Goal: Task Accomplishment & Management: Use online tool/utility

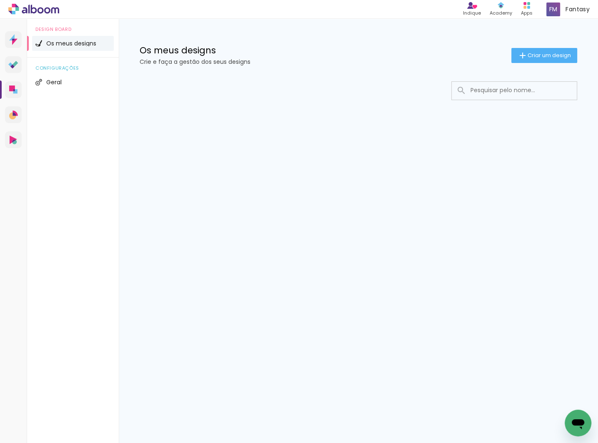
click at [481, 92] on input at bounding box center [525, 90] width 119 height 17
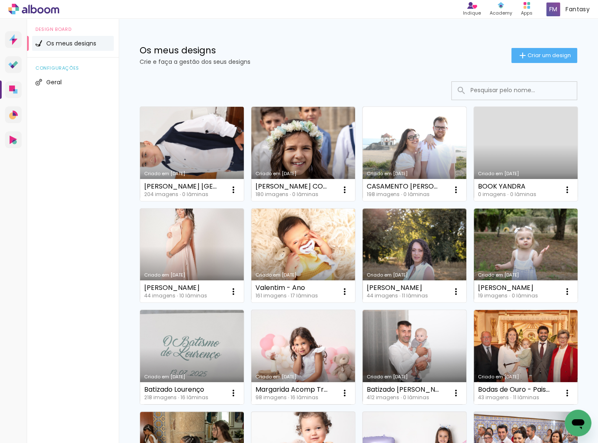
click at [142, 147] on link "Criado em [DATE]" at bounding box center [192, 154] width 104 height 94
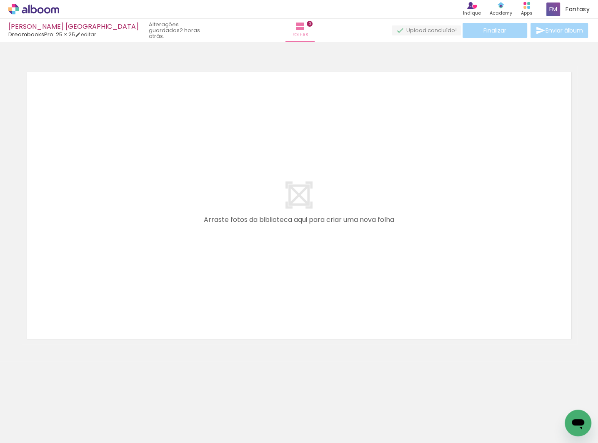
scroll to position [0, 0]
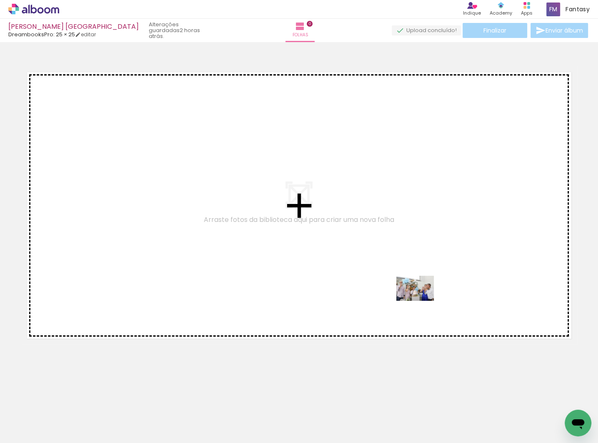
drag, startPoint x: 403, startPoint y: 414, endPoint x: 409, endPoint y: 332, distance: 82.3
click at [425, 290] on quentale-workspace at bounding box center [299, 221] width 598 height 443
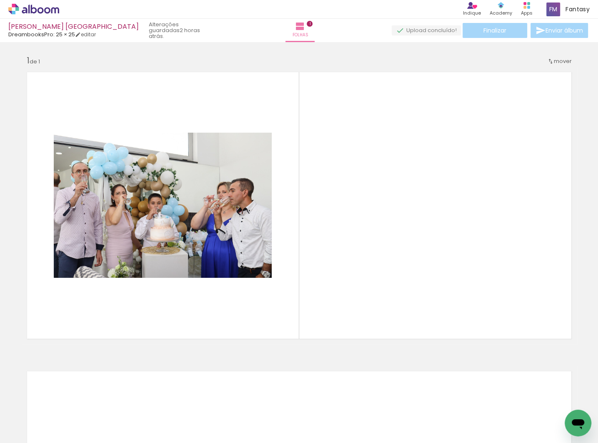
scroll to position [0, 0]
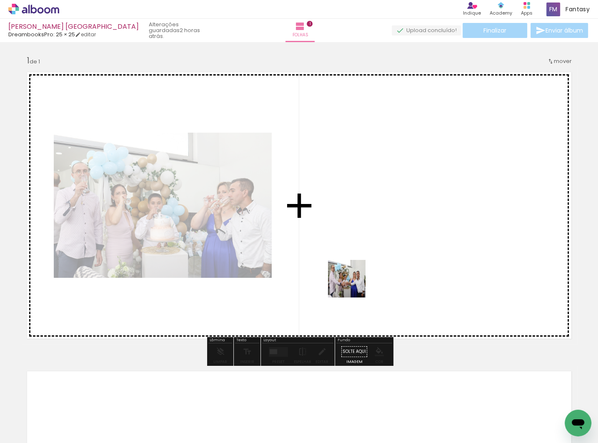
click at [353, 284] on quentale-workspace at bounding box center [299, 221] width 598 height 443
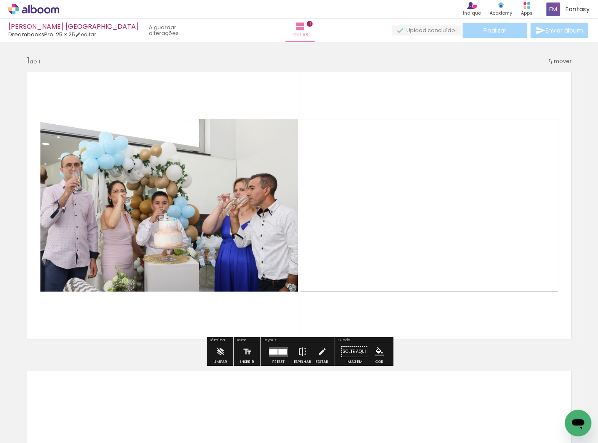
scroll to position [1, 0]
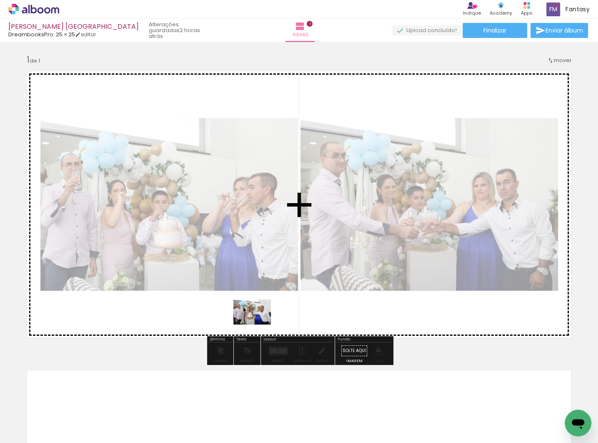
drag, startPoint x: 250, startPoint y: 420, endPoint x: 258, endPoint y: 323, distance: 97.4
click at [258, 323] on quentale-workspace at bounding box center [299, 221] width 598 height 443
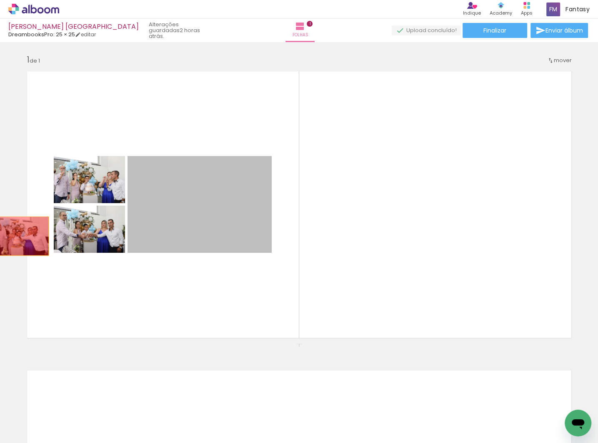
drag, startPoint x: 186, startPoint y: 220, endPoint x: 20, endPoint y: 236, distance: 167.0
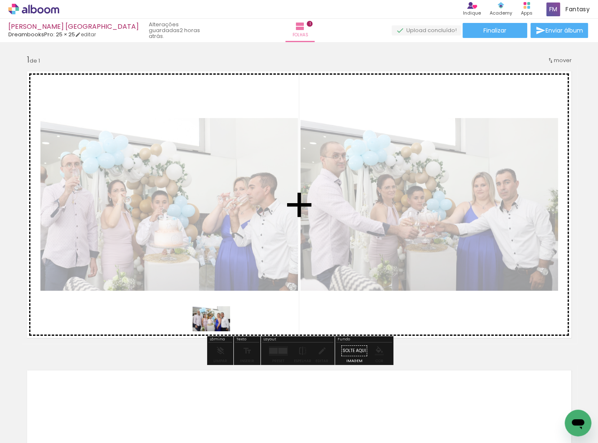
drag, startPoint x: 202, startPoint y: 404, endPoint x: 219, endPoint y: 324, distance: 81.7
click at [219, 324] on quentale-workspace at bounding box center [299, 221] width 598 height 443
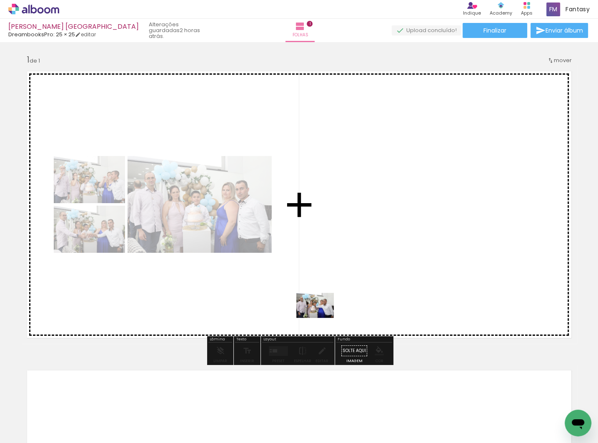
drag, startPoint x: 279, startPoint y: 368, endPoint x: 321, endPoint y: 318, distance: 65.6
click at [321, 318] on quentale-workspace at bounding box center [299, 221] width 598 height 443
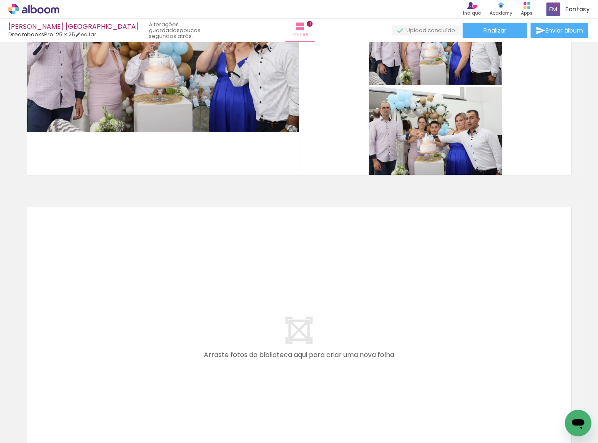
scroll to position [0, 7833]
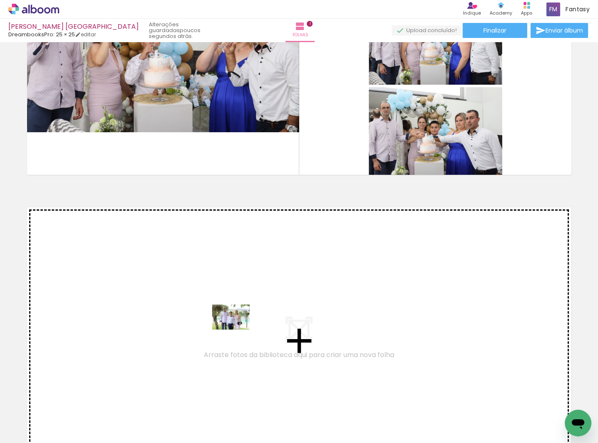
click at [237, 329] on quentale-workspace at bounding box center [299, 221] width 598 height 443
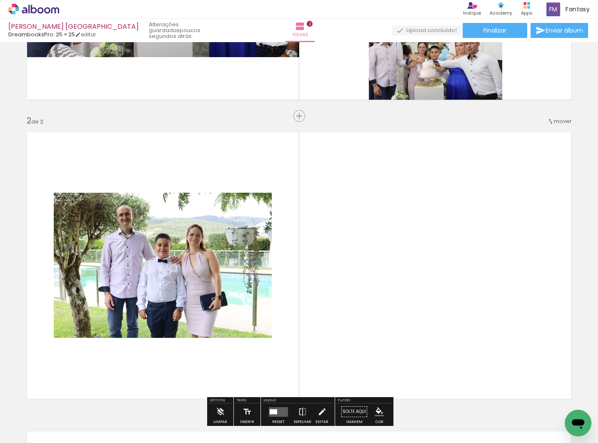
scroll to position [238, 0]
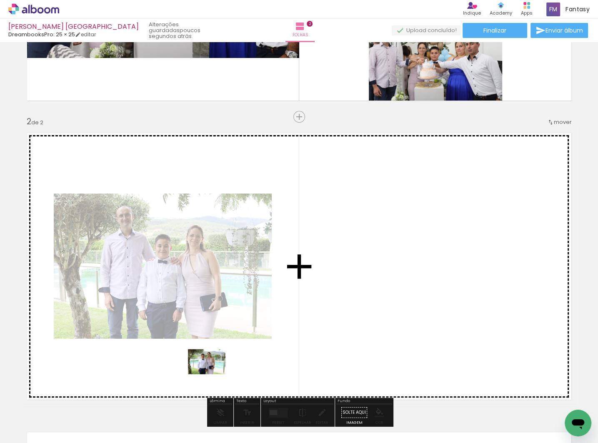
drag, startPoint x: 179, startPoint y: 417, endPoint x: 215, endPoint y: 369, distance: 59.3
click at [215, 369] on quentale-workspace at bounding box center [299, 221] width 598 height 443
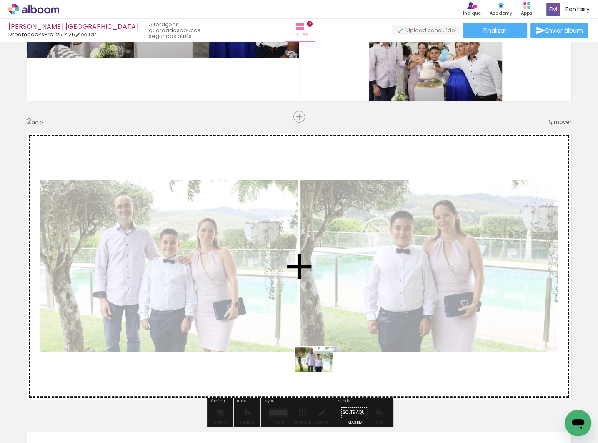
drag, startPoint x: 325, startPoint y: 403, endPoint x: 340, endPoint y: 384, distance: 24.6
click at [320, 371] on quentale-workspace at bounding box center [299, 221] width 598 height 443
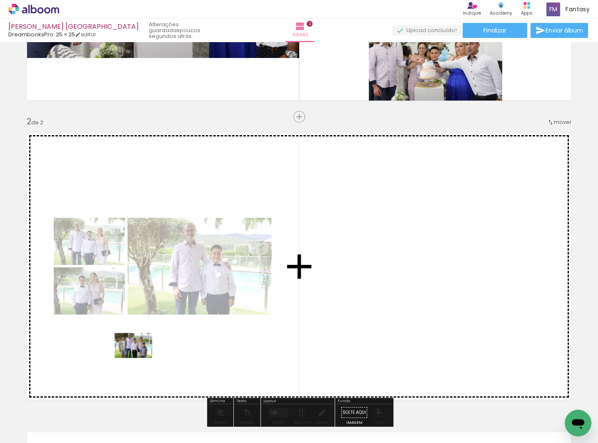
drag, startPoint x: 139, startPoint y: 405, endPoint x: 140, endPoint y: 358, distance: 47.9
click at [140, 358] on quentale-workspace at bounding box center [299, 221] width 598 height 443
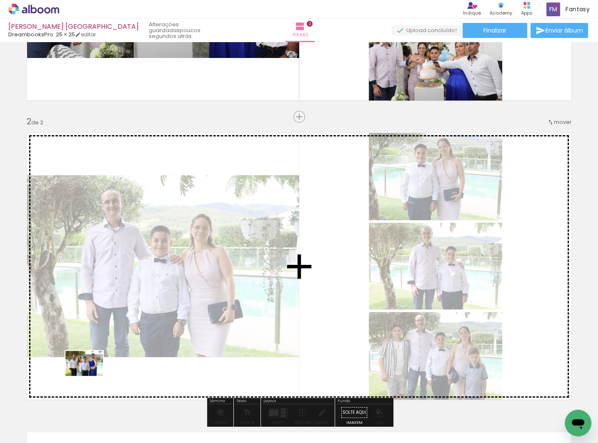
drag, startPoint x: 91, startPoint y: 414, endPoint x: 111, endPoint y: 399, distance: 25.0
click at [90, 374] on quentale-workspace at bounding box center [299, 221] width 598 height 443
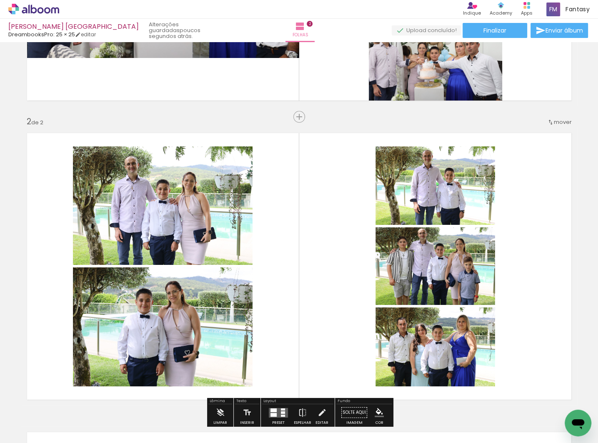
scroll to position [0, 7593]
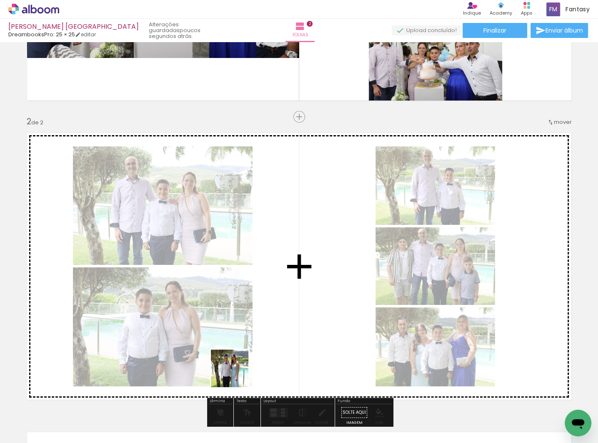
drag, startPoint x: 229, startPoint y: 376, endPoint x: 267, endPoint y: 364, distance: 39.8
click at [267, 364] on quentale-workspace at bounding box center [299, 221] width 598 height 443
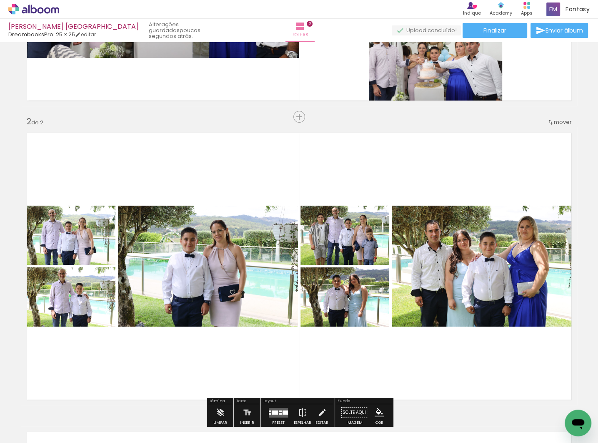
scroll to position [0, 0]
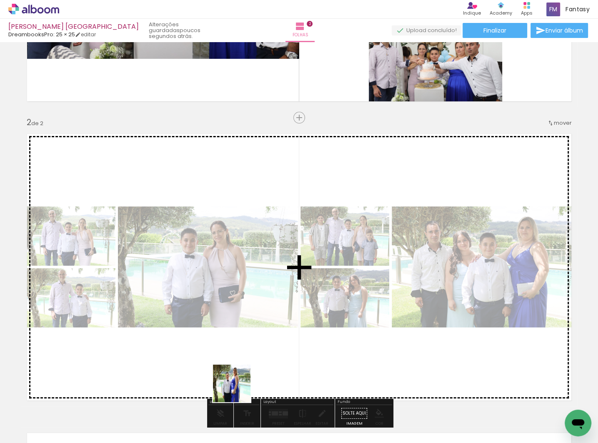
drag, startPoint x: 238, startPoint y: 389, endPoint x: 219, endPoint y: 369, distance: 27.4
click at [236, 359] on quentale-workspace at bounding box center [299, 221] width 598 height 443
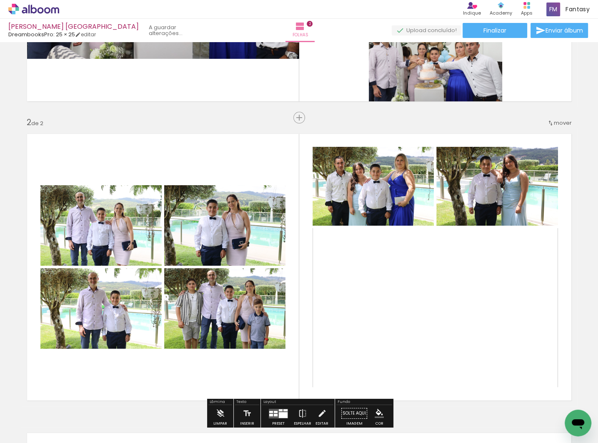
scroll to position [236, 0]
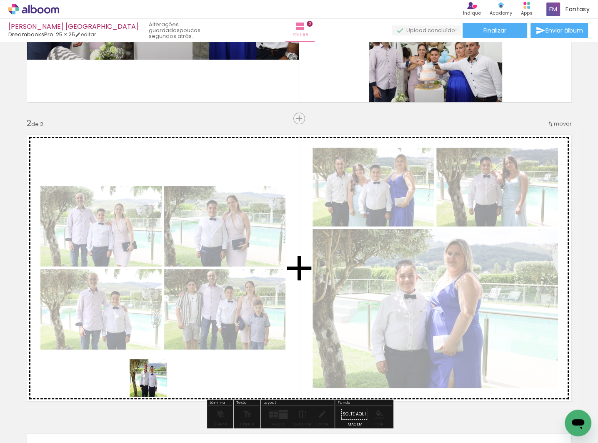
drag, startPoint x: 155, startPoint y: 384, endPoint x: 155, endPoint y: 372, distance: 11.7
click at [155, 372] on quentale-workspace at bounding box center [299, 221] width 598 height 443
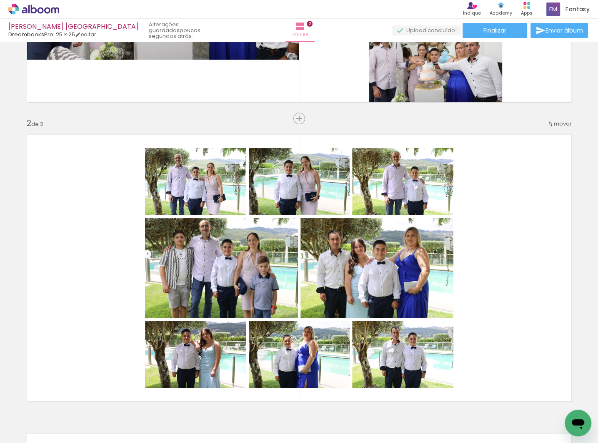
scroll to position [0, 7130]
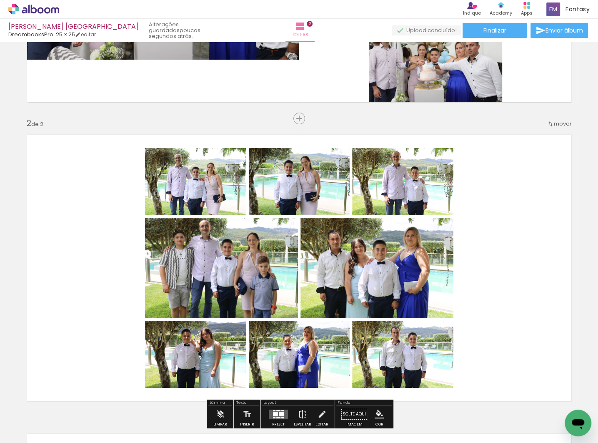
drag, startPoint x: 295, startPoint y: 118, endPoint x: 283, endPoint y: 334, distance: 216.1
click at [304, 118] on span "Inserir folha" at bounding box center [320, 118] width 33 height 5
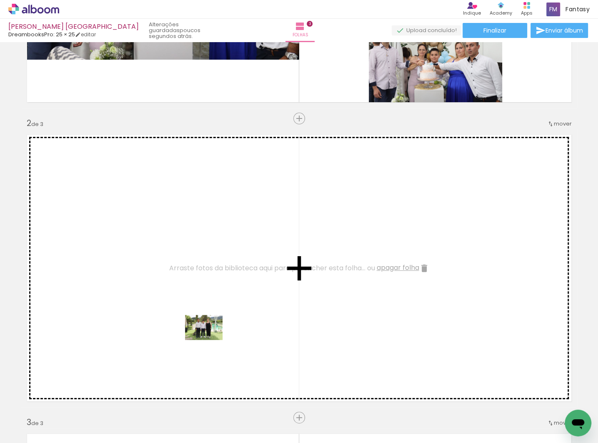
click at [210, 340] on quentale-workspace at bounding box center [299, 221] width 598 height 443
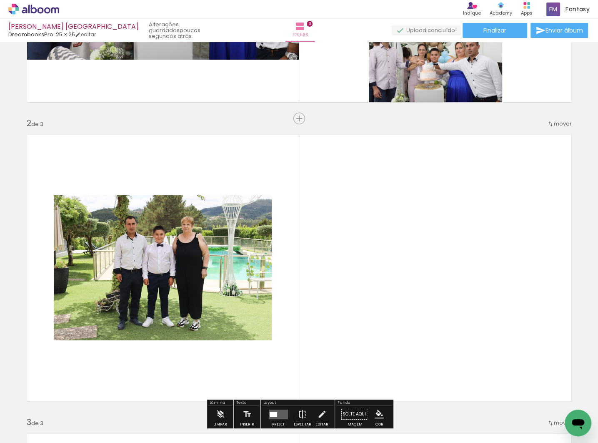
scroll to position [0, 7060]
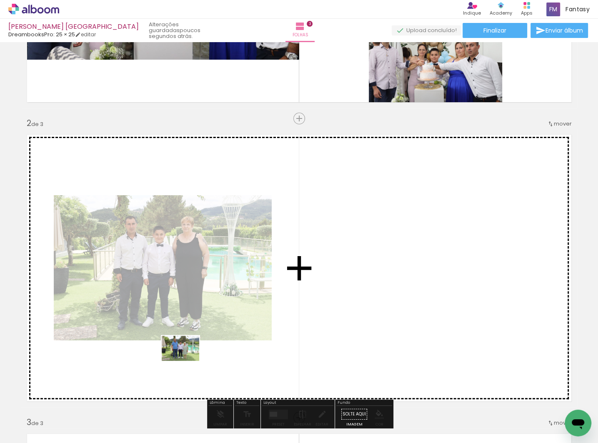
drag, startPoint x: 178, startPoint y: 420, endPoint x: 187, endPoint y: 360, distance: 60.6
click at [187, 360] on quentale-workspace at bounding box center [299, 221] width 598 height 443
